Goal: Information Seeking & Learning: Find specific fact

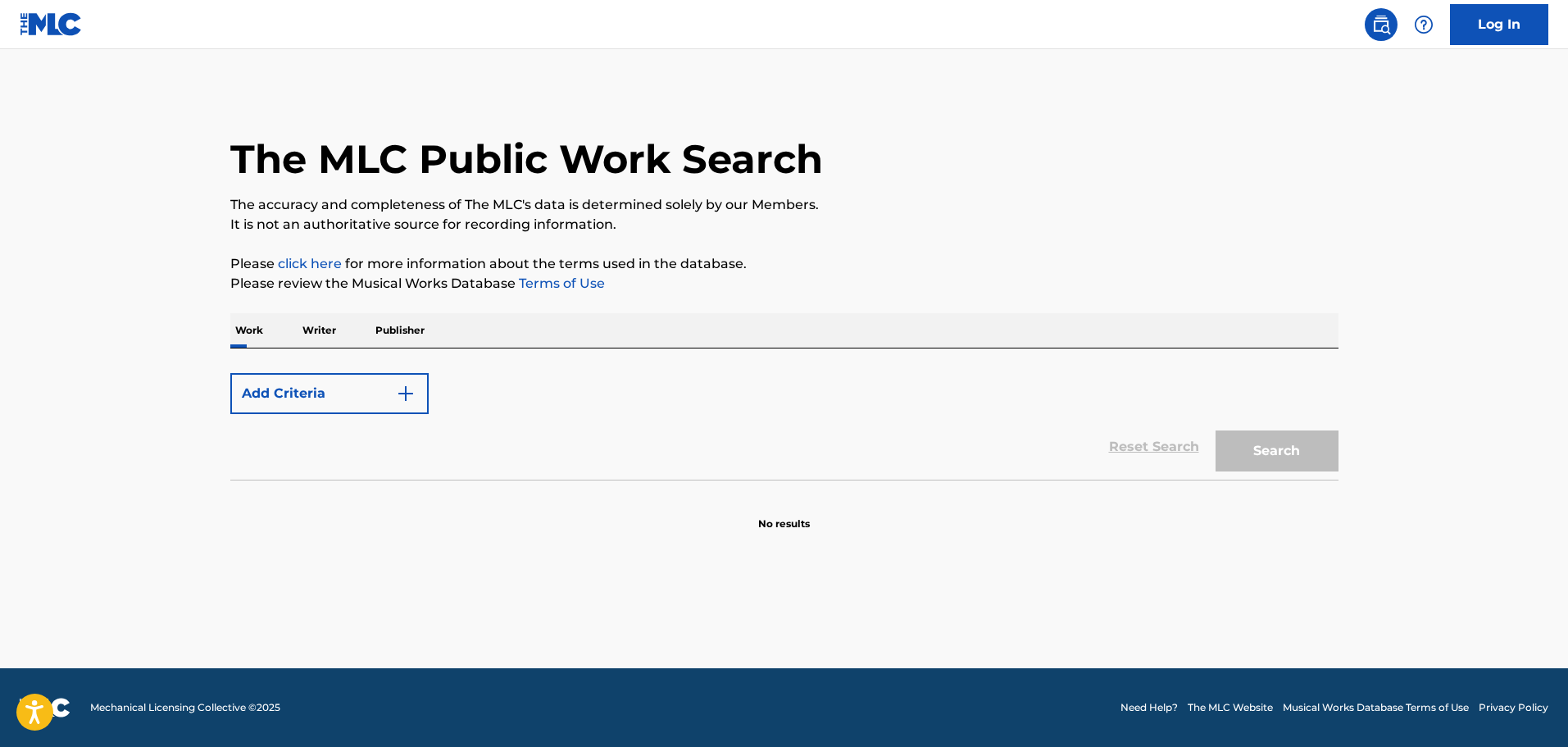
click at [570, 380] on div "Add Criteria" at bounding box center [784, 394] width 1109 height 41
click at [571, 390] on div "Add Criteria" at bounding box center [784, 394] width 1109 height 41
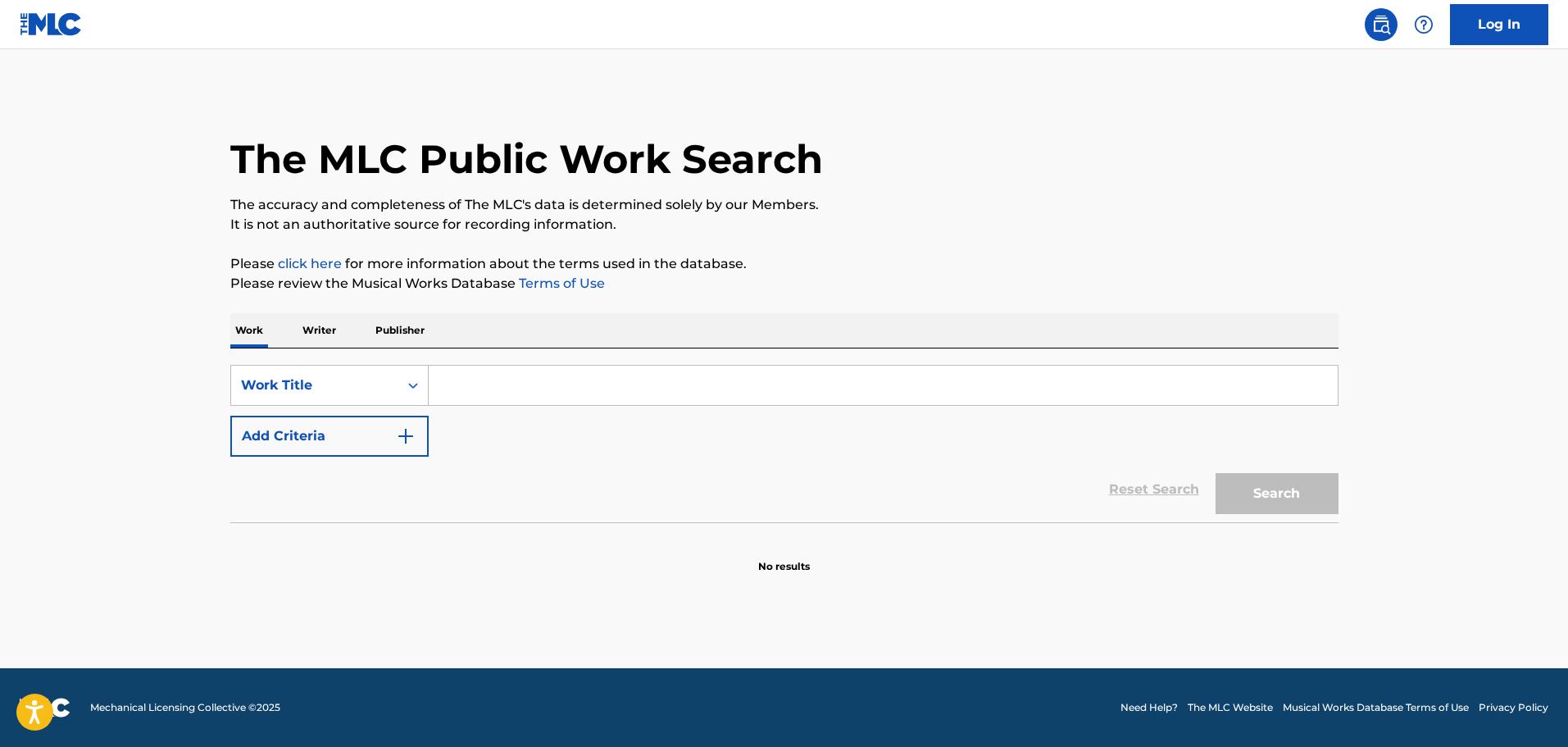
click at [655, 399] on input "Search Form" at bounding box center [883, 385] width 909 height 39
paste input "NOVEMBER RAIN"
type input "NOVEMBER RAIN"
click at [1295, 520] on div "Search" at bounding box center [1273, 489] width 131 height 66
click at [1272, 504] on button "Search" at bounding box center [1277, 494] width 123 height 41
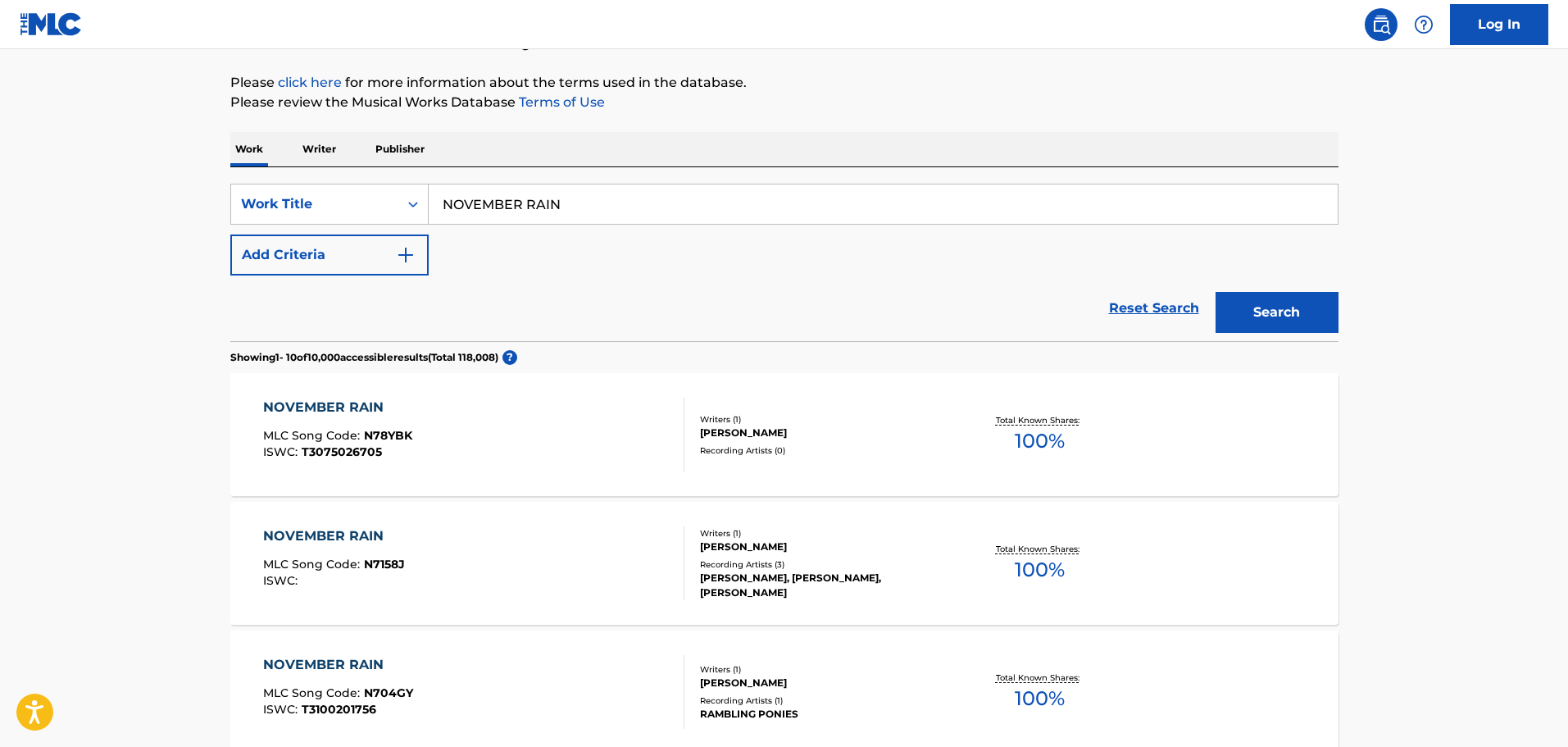
scroll to position [246, 0]
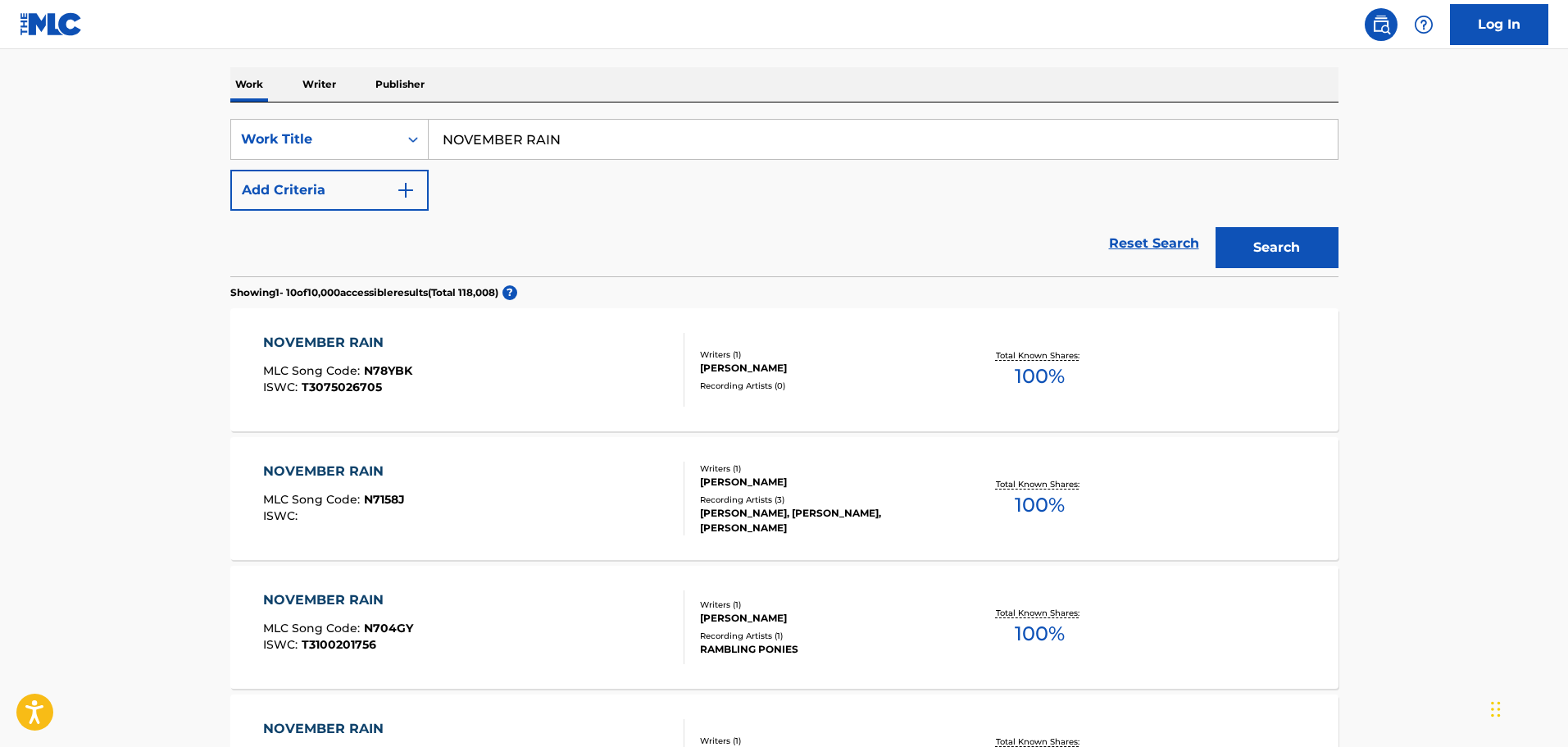
click at [365, 190] on button "Add Criteria" at bounding box center [329, 190] width 198 height 41
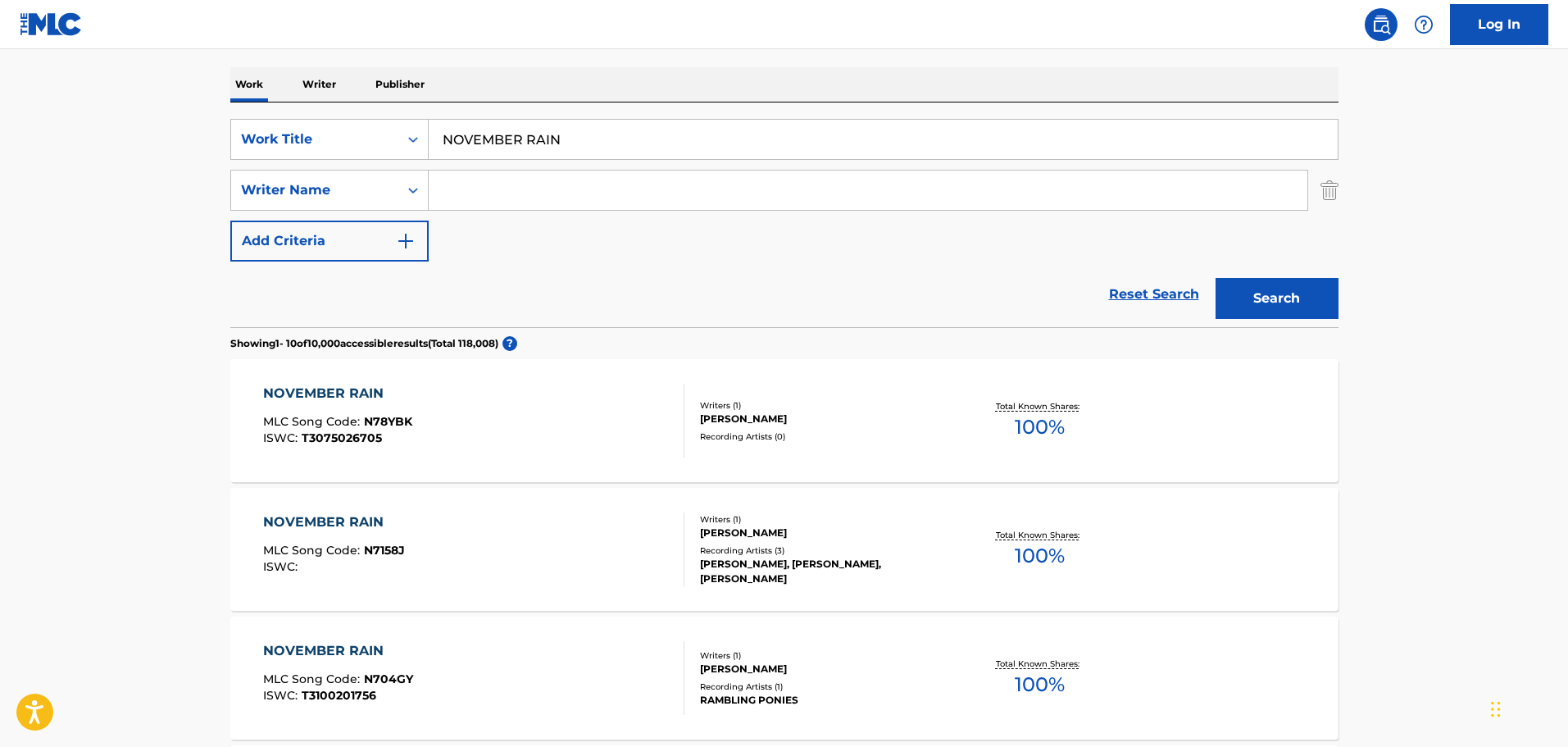
click at [550, 192] on input "Search Form" at bounding box center [867, 190] width 879 height 39
paste input "[PERSON_NAME]"
type input "[PERSON_NAME]"
click at [1240, 297] on button "Search" at bounding box center [1277, 299] width 123 height 41
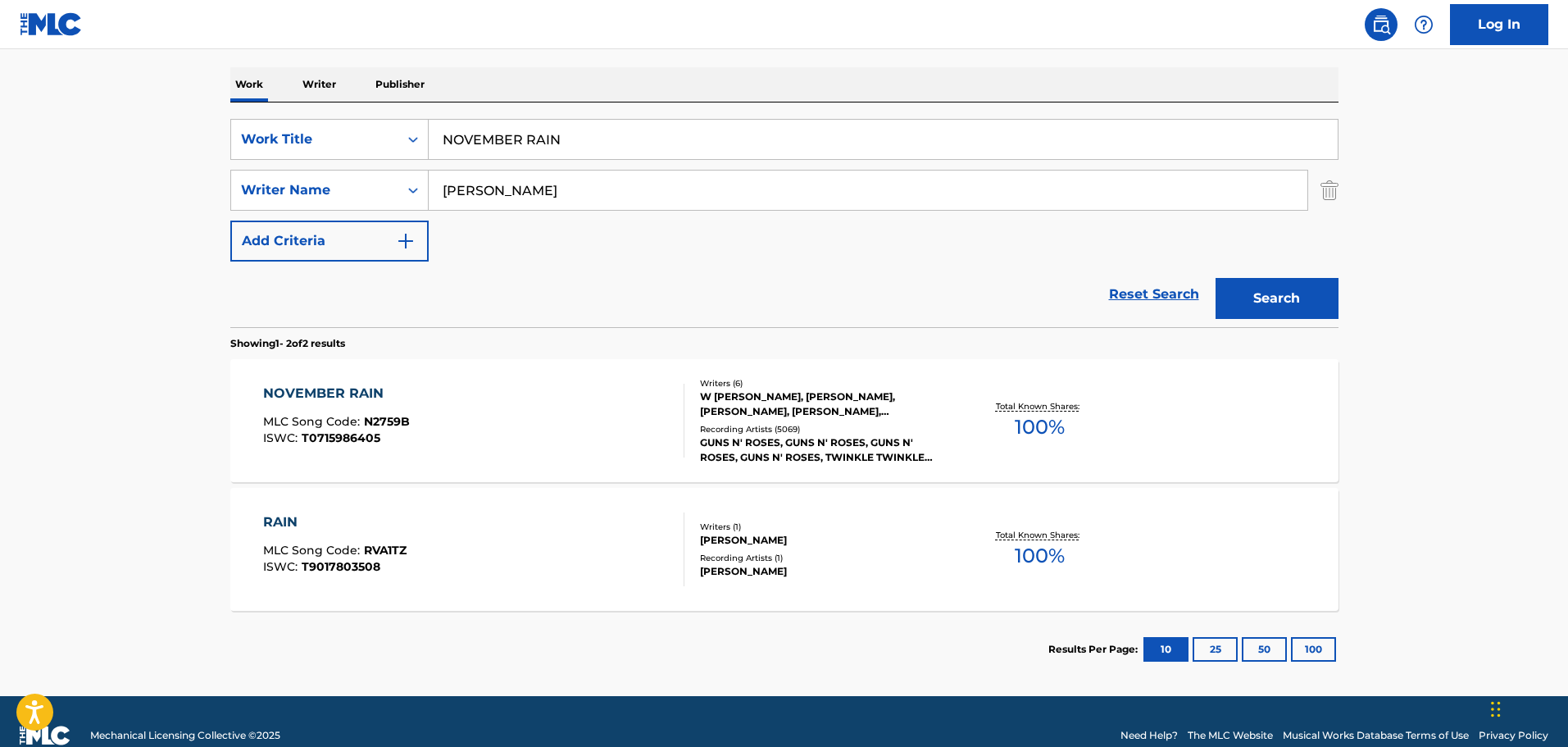
click at [855, 418] on div "W [PERSON_NAME], [PERSON_NAME], [PERSON_NAME], [PERSON_NAME], [PERSON_NAME], [P…" at bounding box center [823, 404] width 247 height 30
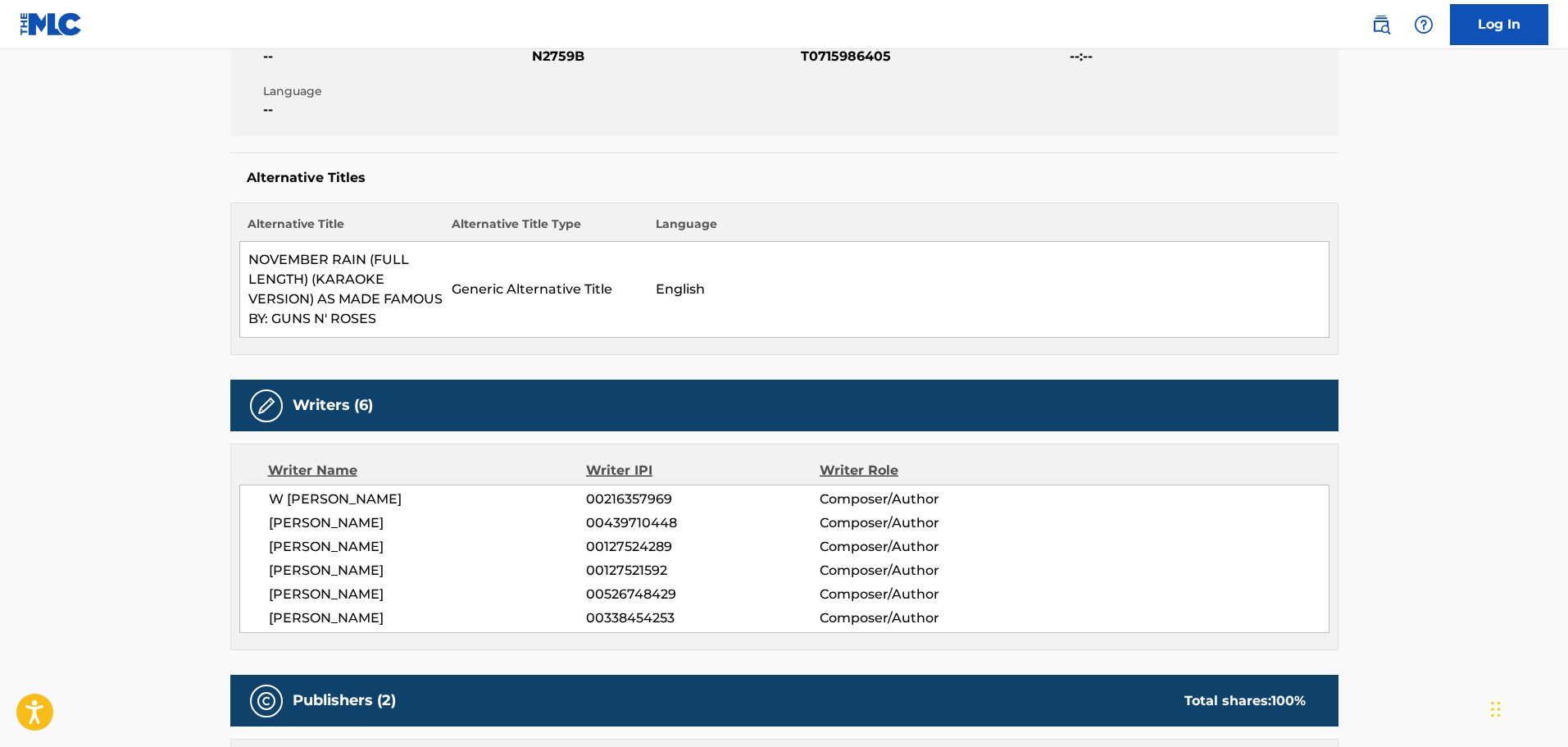
scroll to position [410, 0]
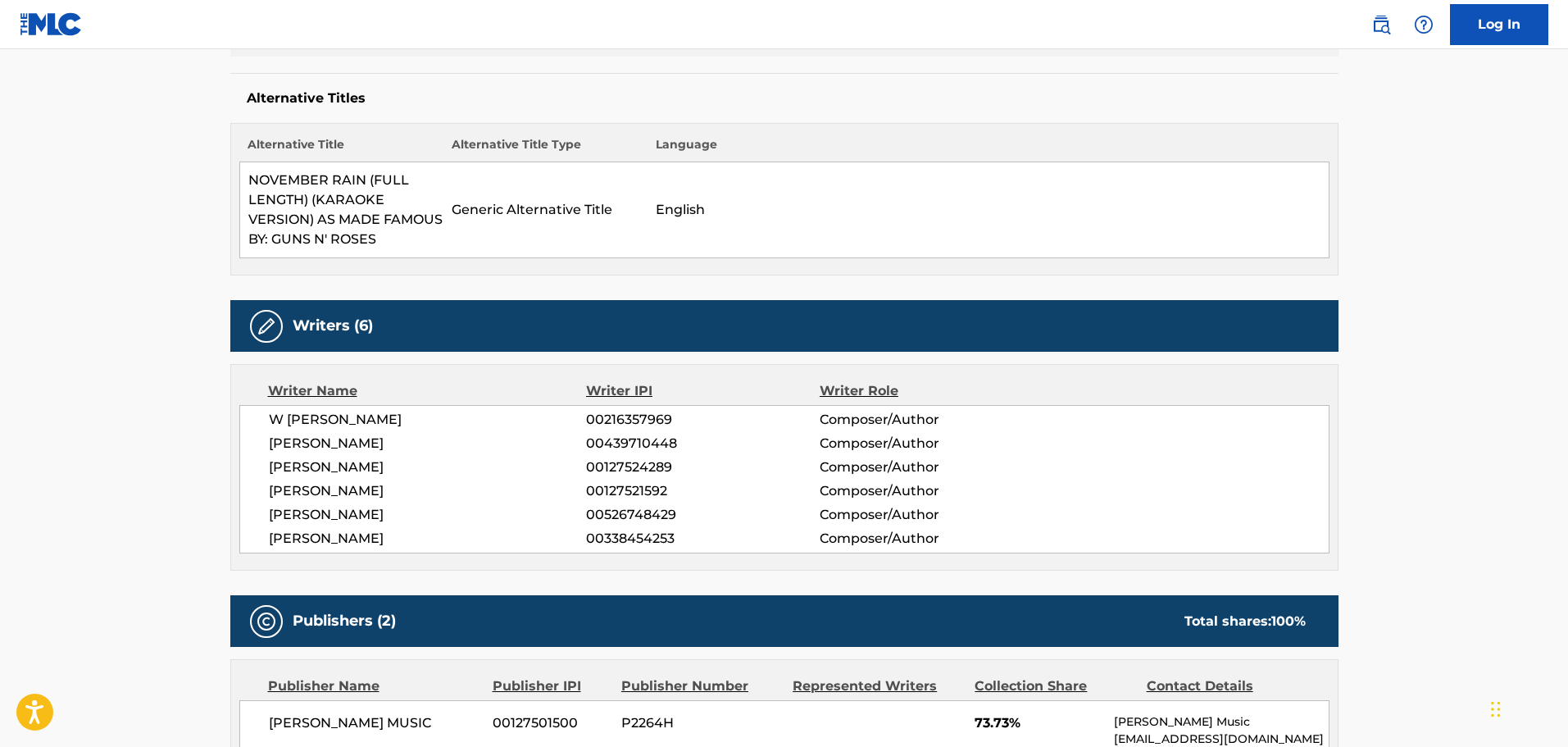
click at [317, 539] on span "[PERSON_NAME]" at bounding box center [428, 538] width 318 height 20
drag, startPoint x: 318, startPoint y: 467, endPoint x: 435, endPoint y: 467, distance: 117.0
click at [435, 467] on span "[PERSON_NAME]" at bounding box center [428, 467] width 318 height 20
drag, startPoint x: 295, startPoint y: 490, endPoint x: 345, endPoint y: 499, distance: 50.8
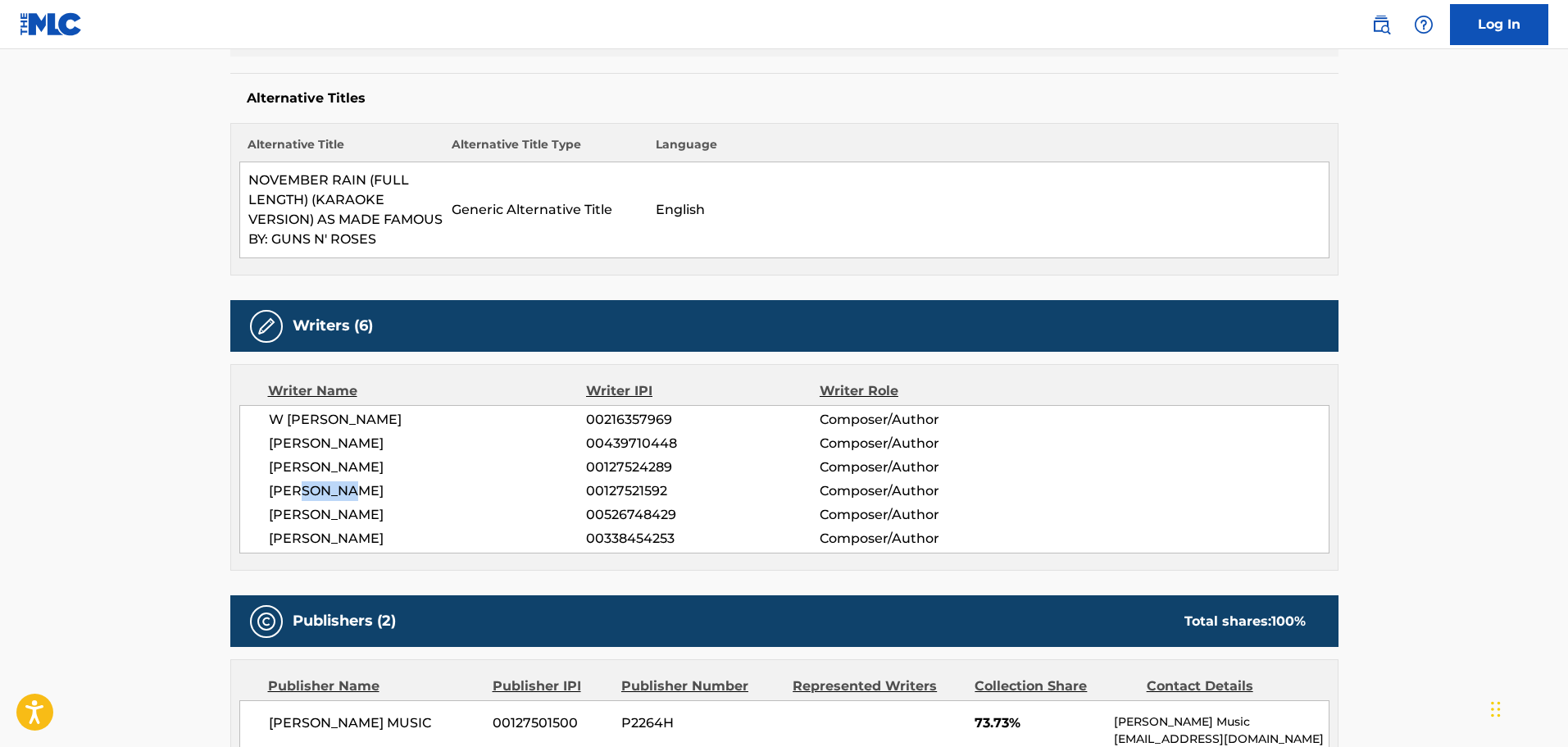
click at [345, 499] on span "[PERSON_NAME]" at bounding box center [428, 491] width 318 height 20
